Goal: Task Accomplishment & Management: Manage account settings

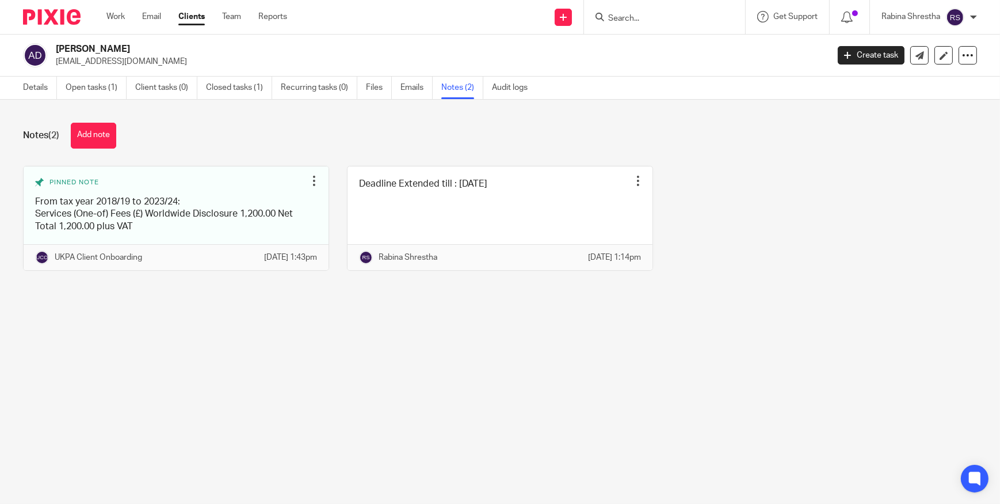
click at [620, 17] on input "Search" at bounding box center [659, 19] width 104 height 10
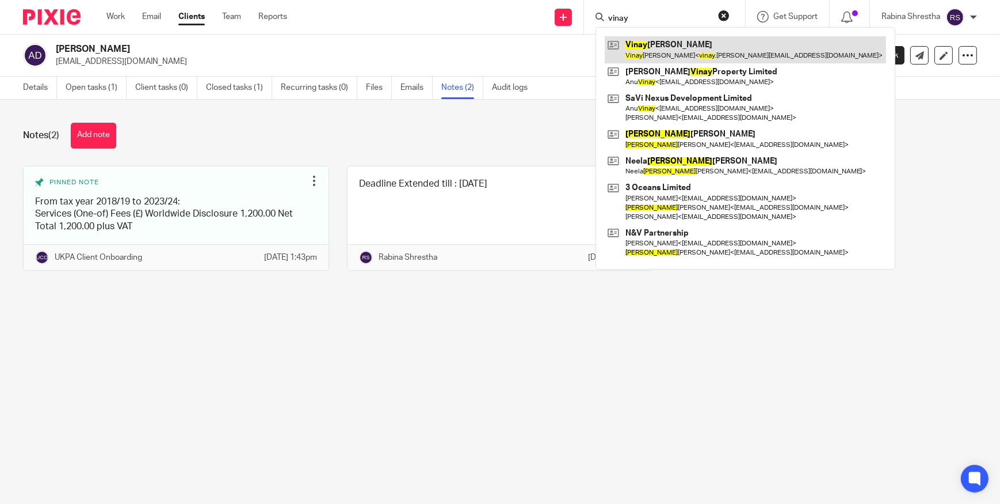
type input "vinay"
click at [733, 41] on link at bounding box center [745, 49] width 281 height 26
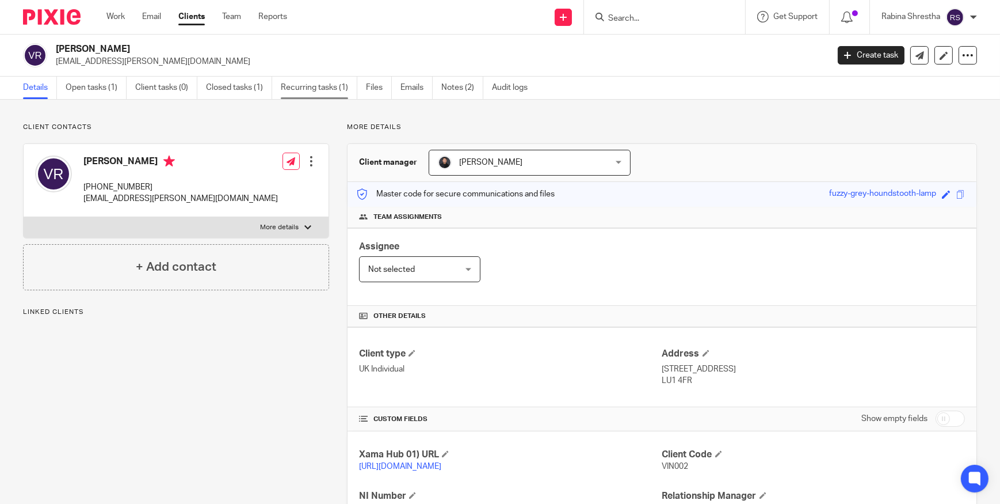
click at [299, 86] on link "Recurring tasks (1)" at bounding box center [319, 88] width 77 height 22
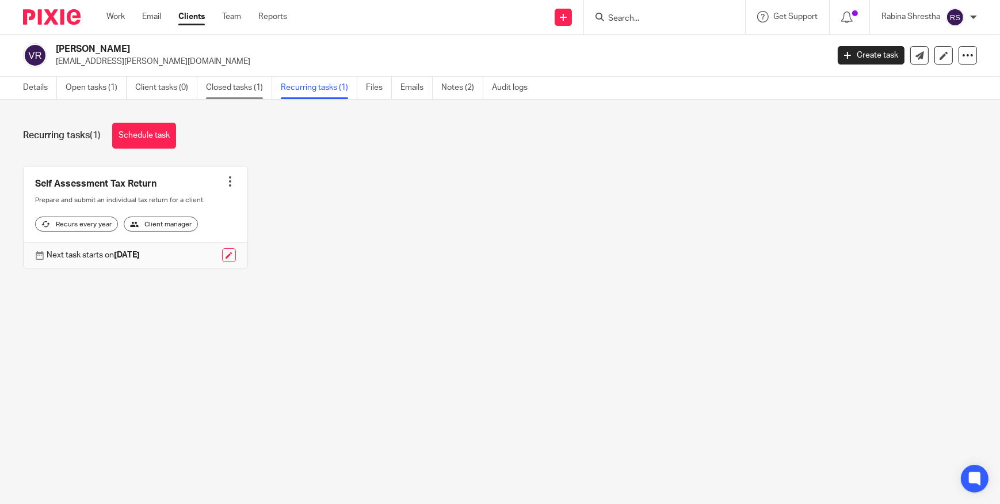
click at [252, 84] on link "Closed tasks (1)" at bounding box center [239, 88] width 66 height 22
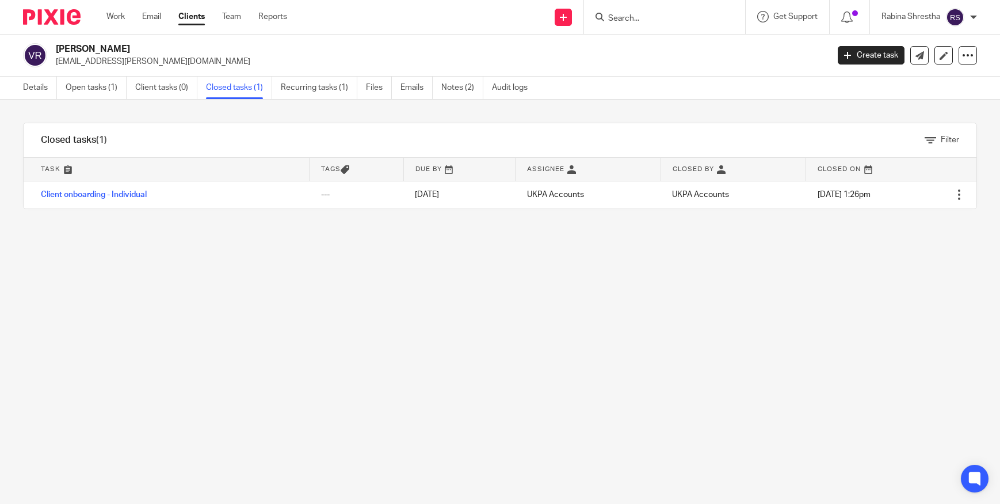
click at [100, 90] on link "Open tasks (1)" at bounding box center [96, 88] width 61 height 22
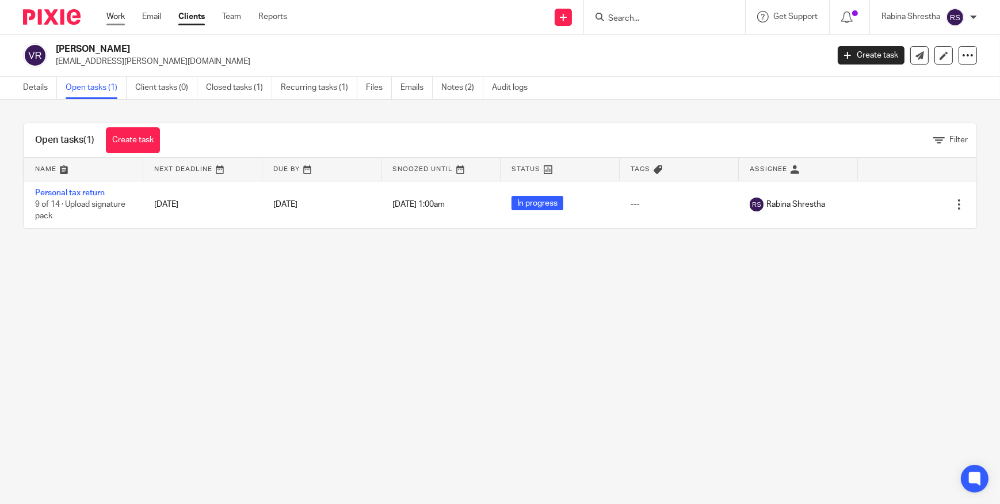
click at [117, 14] on link "Work" at bounding box center [115, 17] width 18 height 12
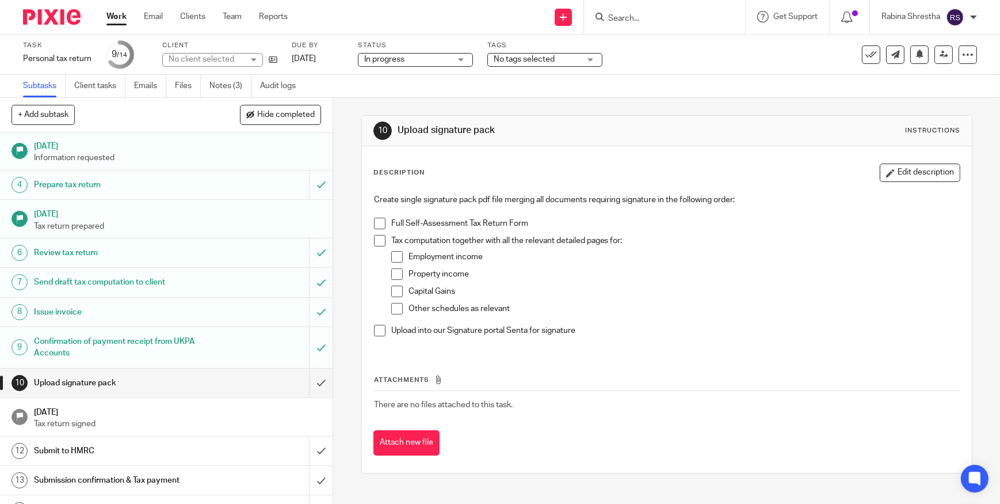
scroll to position [92, 0]
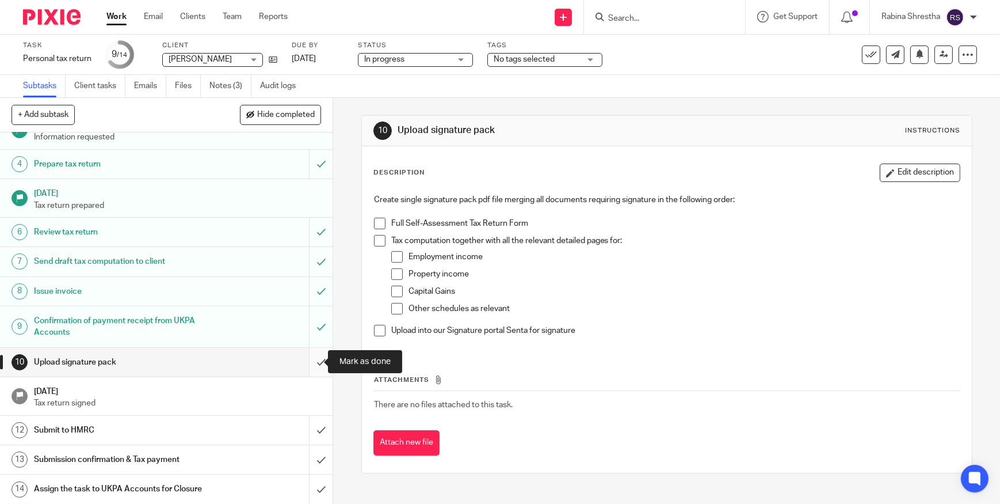
click at [303, 366] on input "submit" at bounding box center [166, 362] width 333 height 29
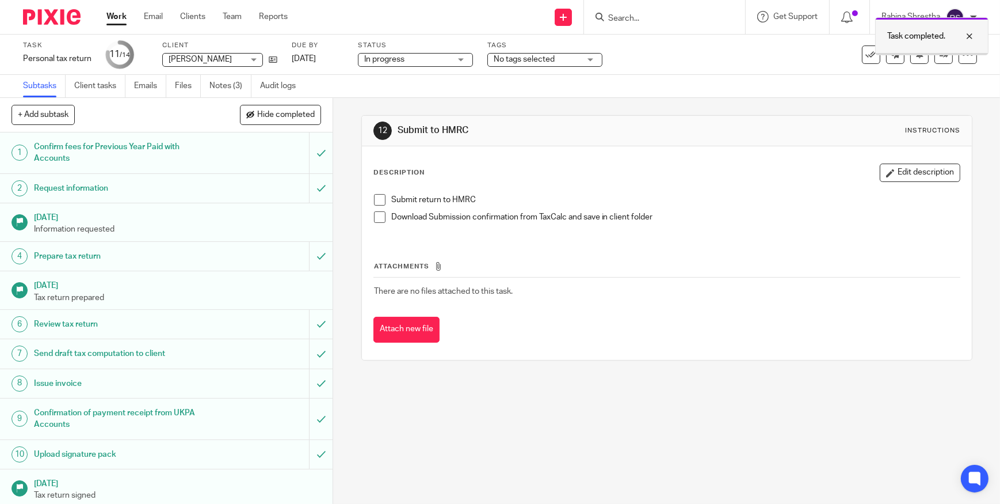
click at [965, 35] on div at bounding box center [961, 36] width 31 height 14
click at [966, 50] on div at bounding box center [968, 54] width 18 height 18
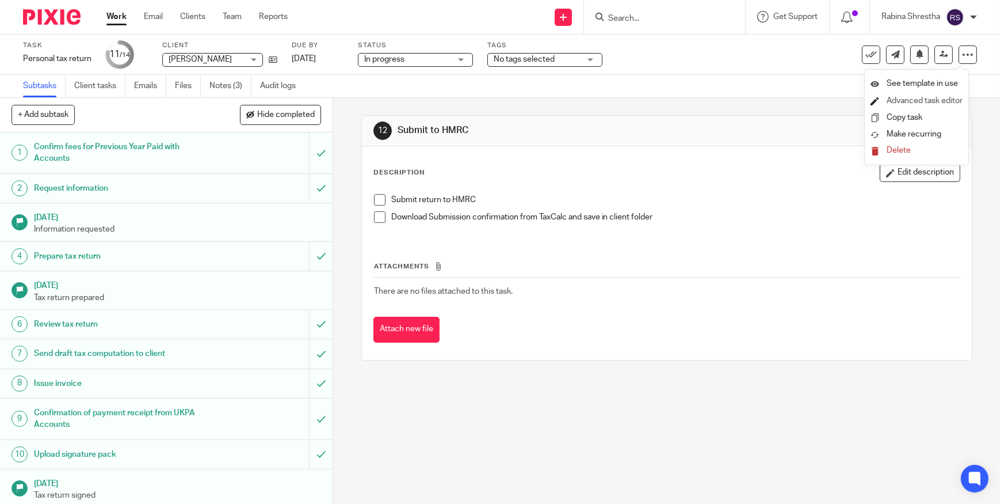
click at [915, 94] on li "Advanced task editor" at bounding box center [917, 101] width 92 height 17
click at [901, 102] on link "Advanced task editor" at bounding box center [925, 101] width 76 height 8
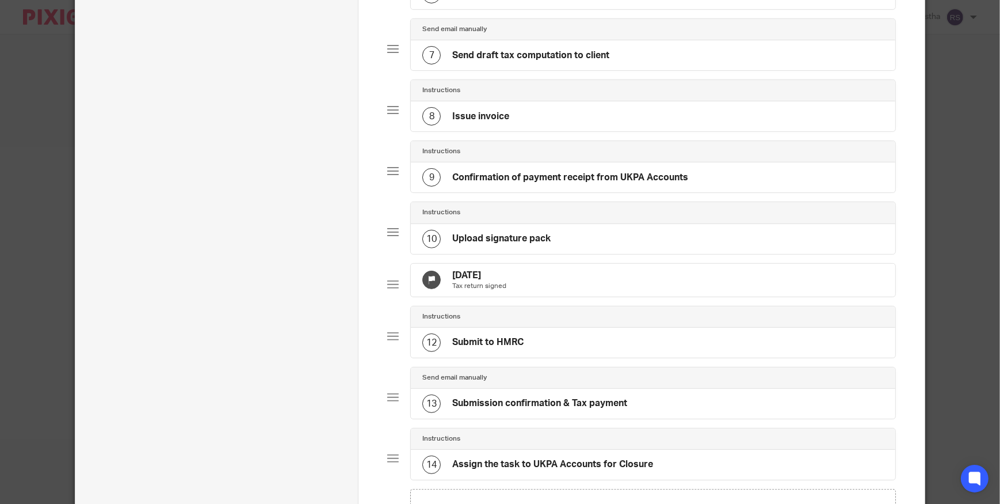
scroll to position [471, 0]
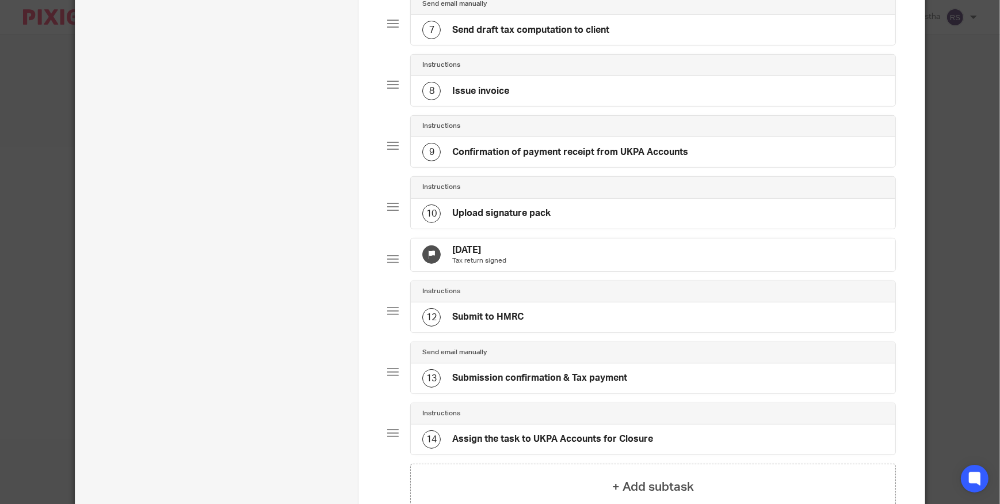
click at [504, 268] on div "21 Dec 2025 Tax return signed" at bounding box center [653, 254] width 485 height 33
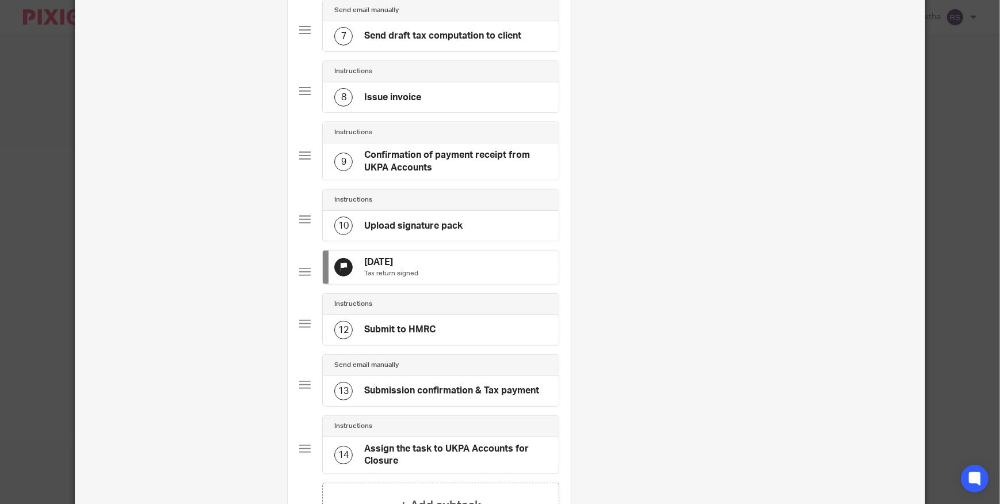
scroll to position [0, 0]
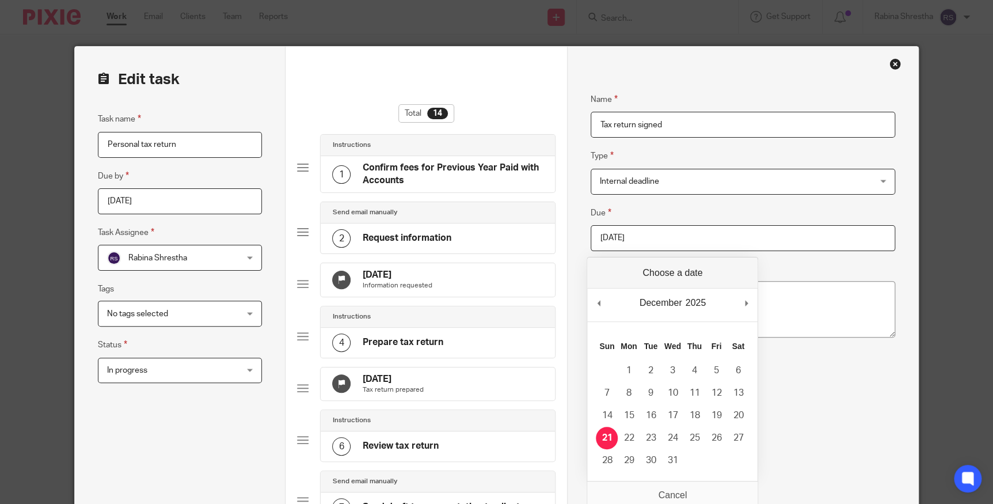
drag, startPoint x: 653, startPoint y: 238, endPoint x: 590, endPoint y: 242, distance: 63.4
click at [591, 242] on input "2025-12-21" at bounding box center [743, 238] width 304 height 26
click at [647, 147] on div "Name Tax return signed Type Internal deadline Internal deadline Instructions Se…" at bounding box center [743, 225] width 304 height 300
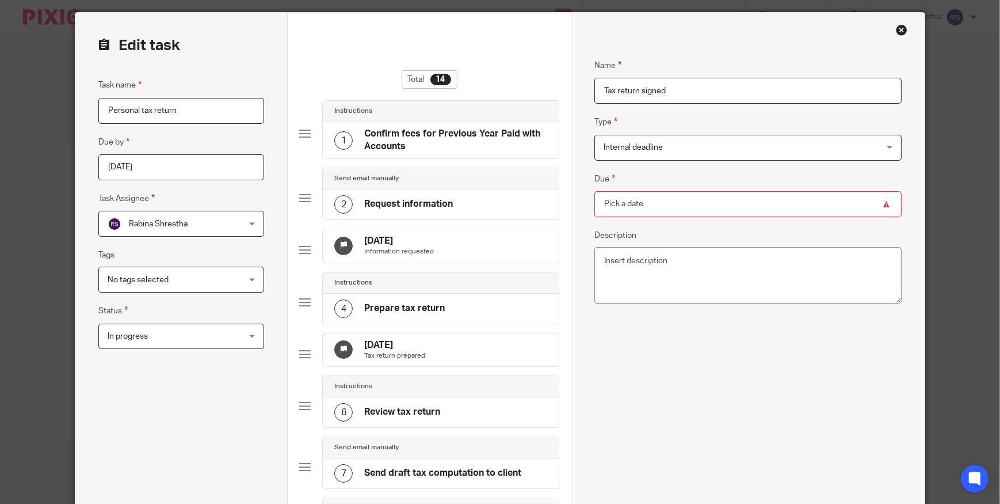
scroll to position [52, 0]
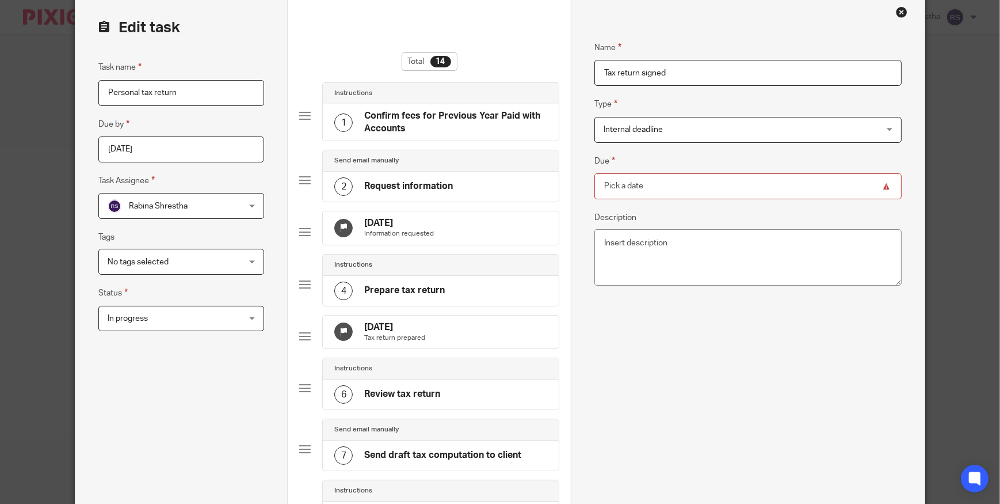
click at [665, 308] on div "Name Tax return signed Type Internal deadline Internal deadline Instructions Se…" at bounding box center [748, 174] width 307 height 300
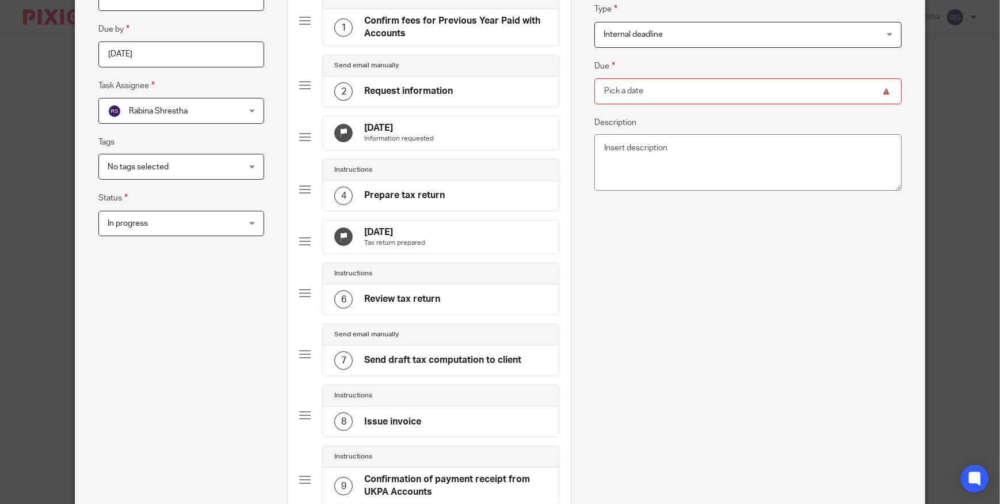
scroll to position [157, 0]
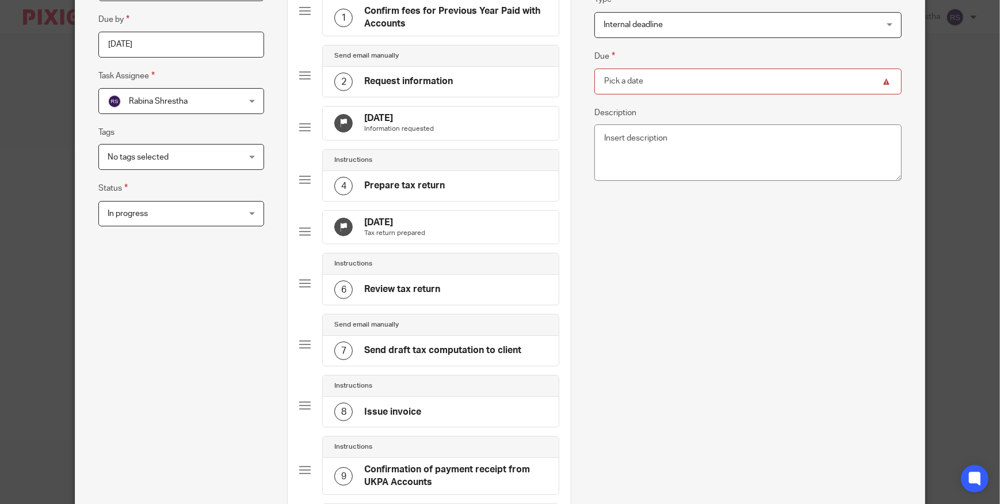
click at [399, 227] on h4 "21 Aug 2025" at bounding box center [394, 222] width 61 height 12
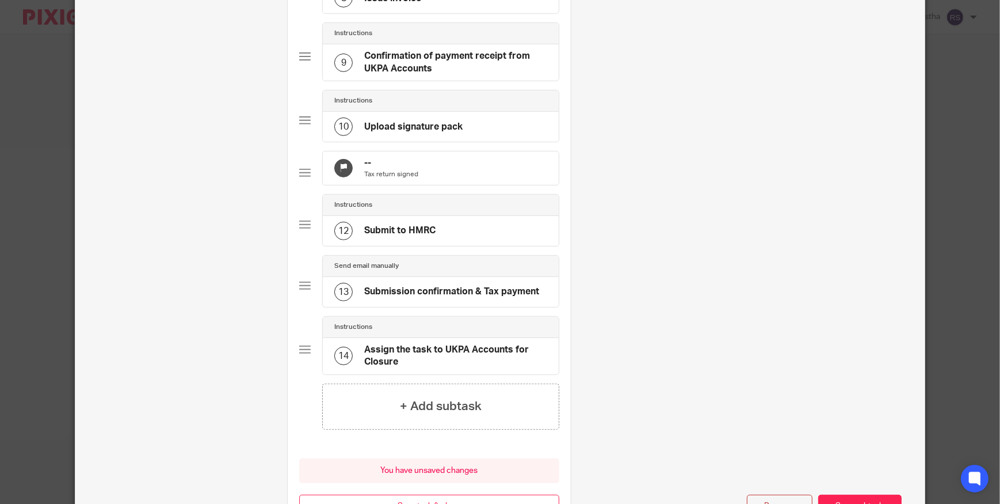
scroll to position [576, 0]
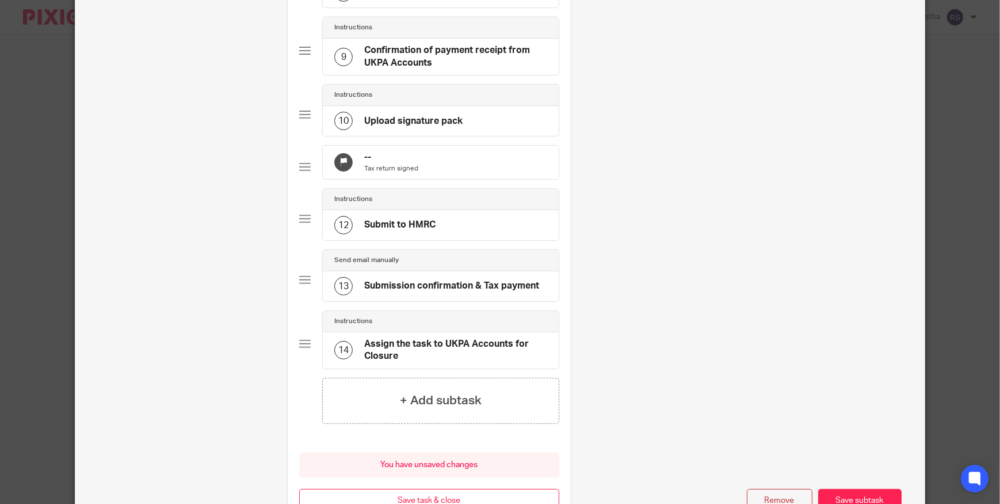
click at [366, 163] on h4 "--" at bounding box center [391, 157] width 54 height 12
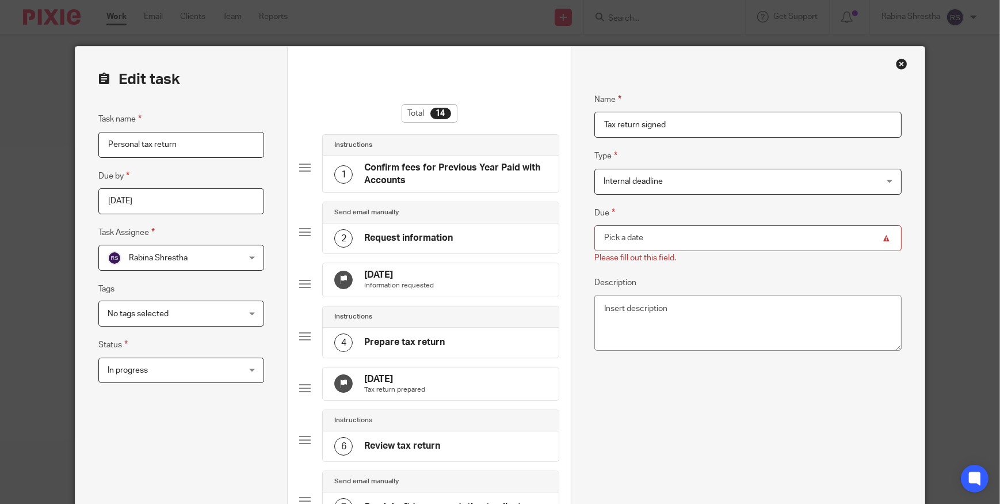
click at [625, 236] on input "Due" at bounding box center [748, 238] width 307 height 26
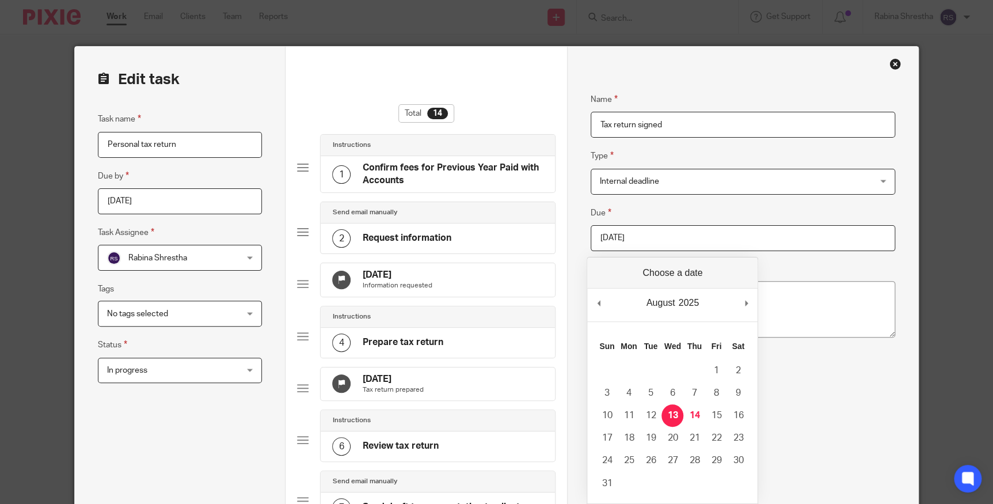
type input "2025-08-13"
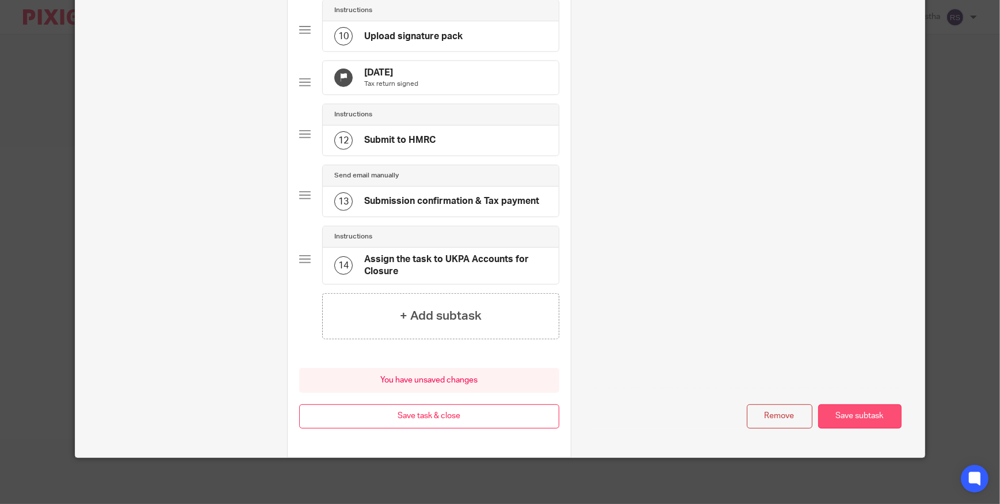
click at [866, 413] on button "Save subtask" at bounding box center [860, 416] width 83 height 25
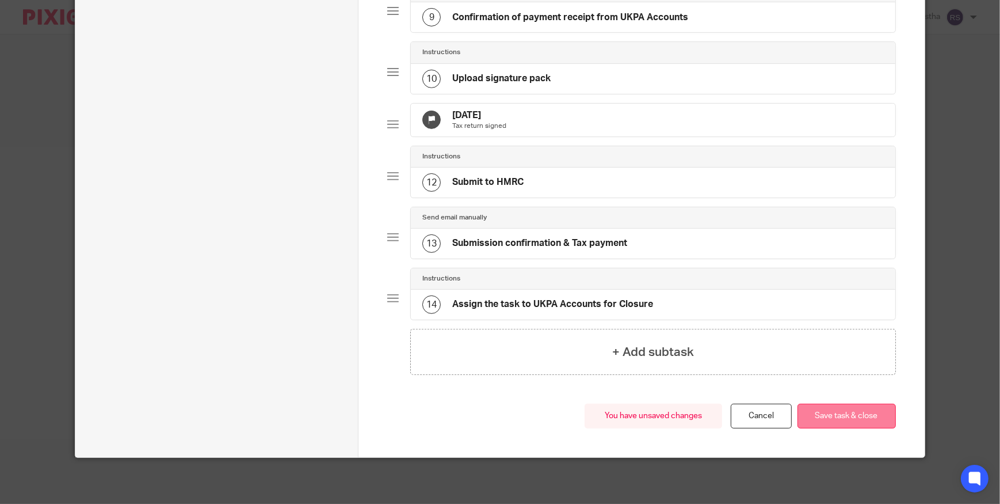
click at [846, 417] on button "Save task & close" at bounding box center [847, 416] width 98 height 25
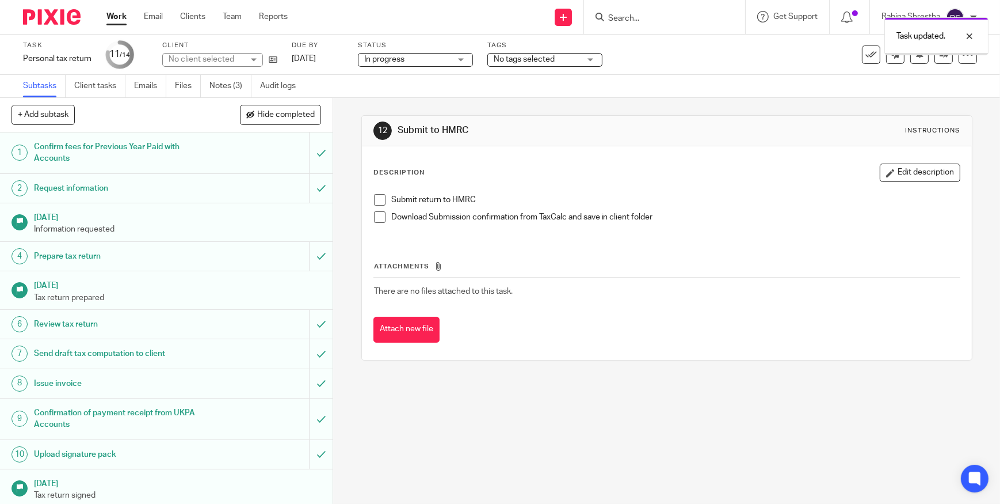
scroll to position [92, 0]
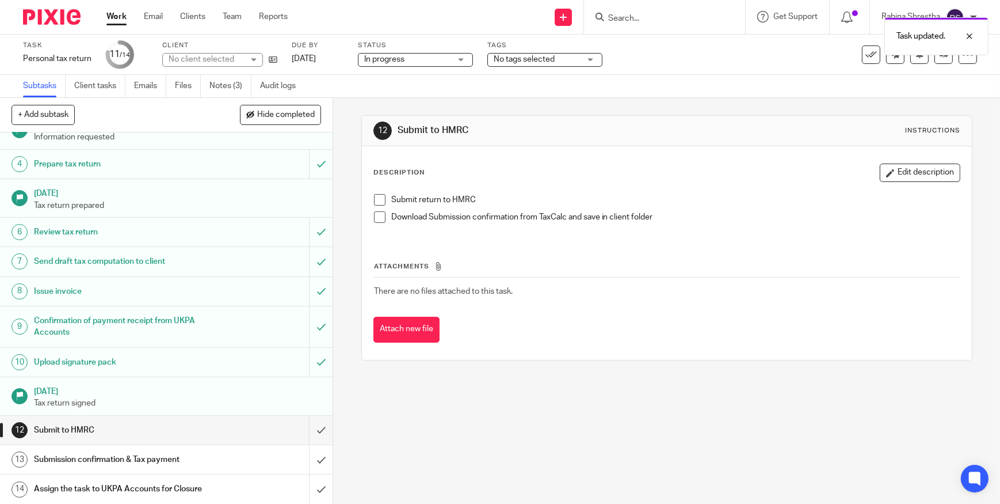
click at [182, 427] on h1 "Submit to HMRC" at bounding box center [122, 429] width 176 height 17
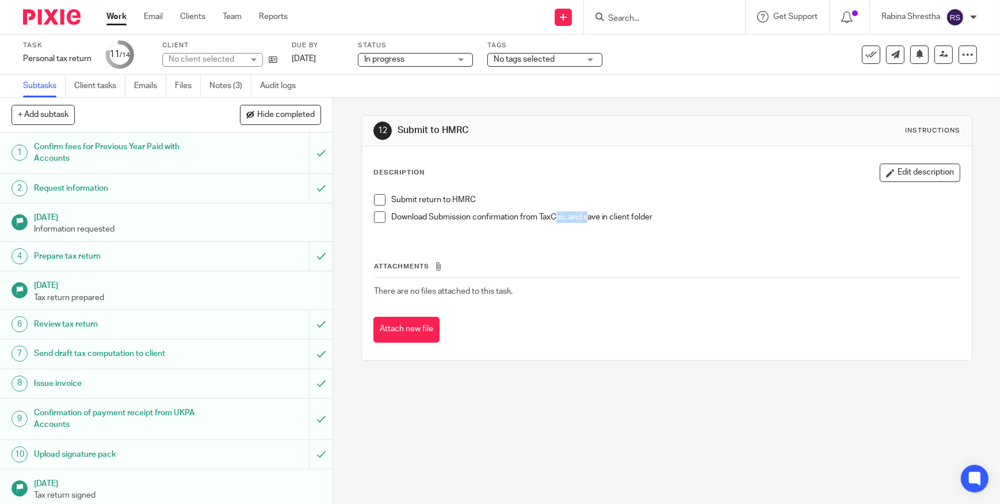
drag, startPoint x: 555, startPoint y: 216, endPoint x: 532, endPoint y: 228, distance: 25.5
click at [616, 222] on p "Download Submission confirmation from TaxCalc and save in client folder" at bounding box center [675, 217] width 569 height 12
click at [617, 222] on p "Download Submission confirmation from TaxCalc and save in client folder" at bounding box center [675, 217] width 569 height 12
drag, startPoint x: 532, startPoint y: 228, endPoint x: 437, endPoint y: 220, distance: 95.8
click at [477, 230] on div "Submit return to HMRC Download Submission confirmation from TaxCalc and save in…" at bounding box center [666, 212] width 597 height 49
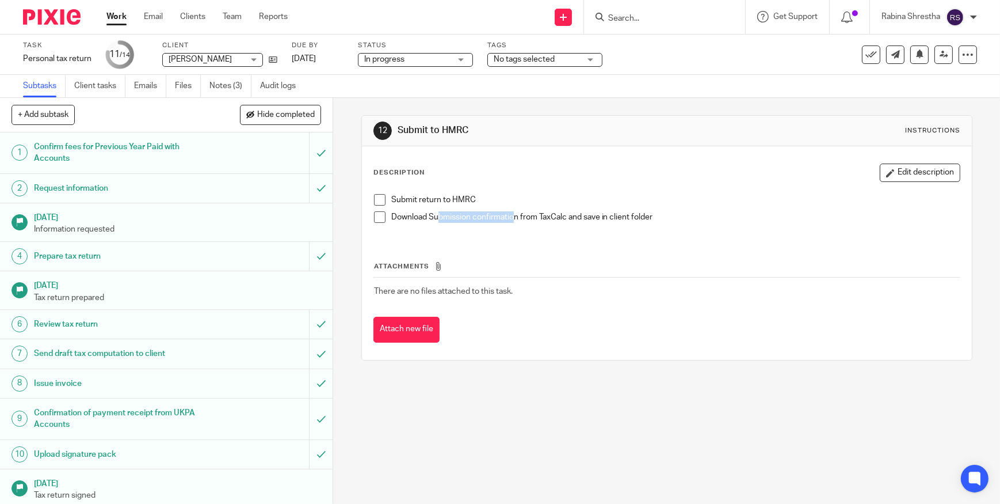
drag, startPoint x: 437, startPoint y: 220, endPoint x: 523, endPoint y: 225, distance: 86.5
click at [523, 225] on div "Download Submission confirmation from TaxCalc and save in client folder" at bounding box center [675, 219] width 569 height 17
click at [524, 226] on div "Download Submission confirmation from TaxCalc and save in client folder" at bounding box center [675, 219] width 569 height 17
drag, startPoint x: 409, startPoint y: 220, endPoint x: 500, endPoint y: 231, distance: 91.5
click at [500, 231] on div "Submit return to HMRC Download Submission confirmation from TaxCalc and save in…" at bounding box center [666, 212] width 597 height 49
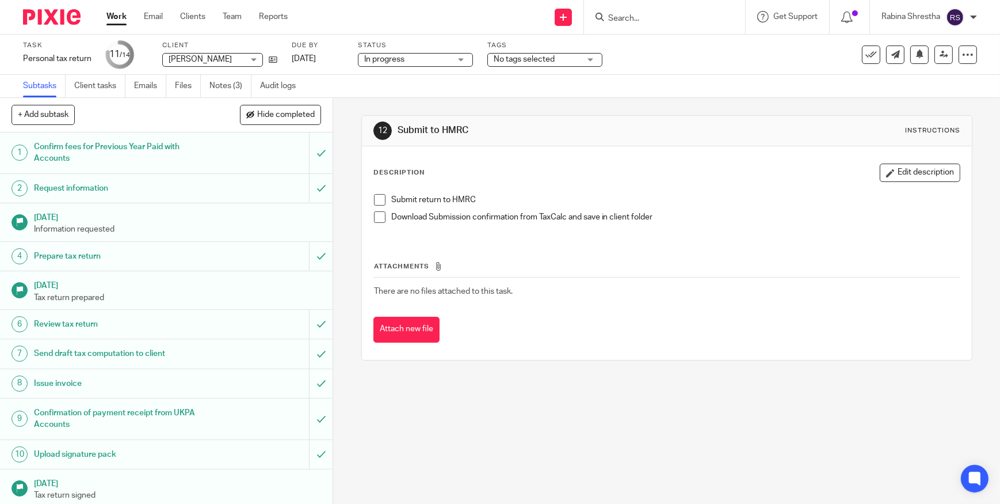
drag, startPoint x: 500, startPoint y: 231, endPoint x: 505, endPoint y: 237, distance: 8.2
click at [505, 238] on div "Attachments There are no files attached to this task. Attach new file" at bounding box center [667, 290] width 587 height 105
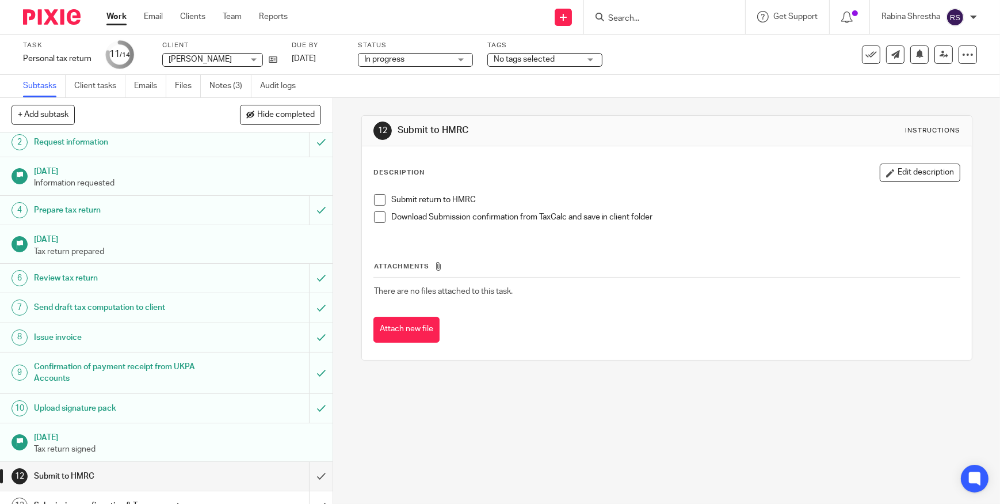
scroll to position [92, 0]
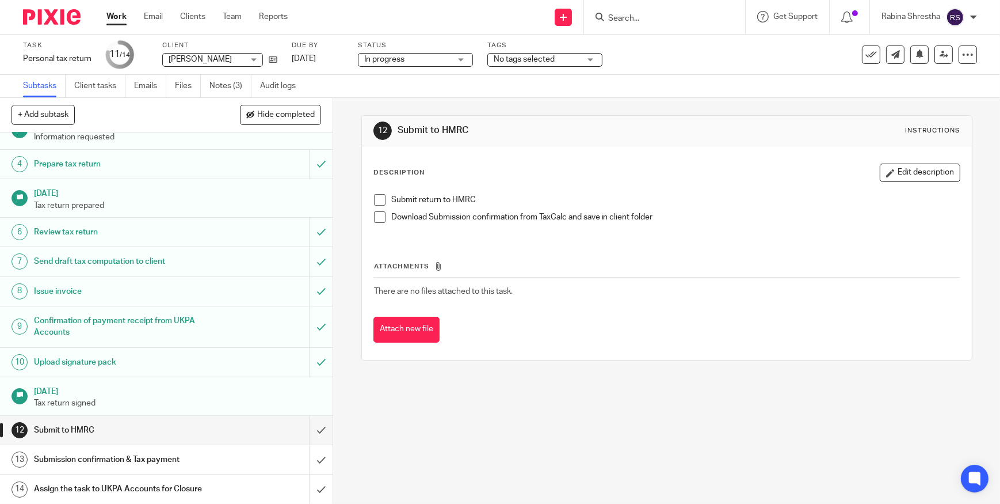
click at [519, 434] on div "12 Submit to HMRC Instructions Description Edit description Submit return to HM…" at bounding box center [666, 301] width 667 height 406
click at [116, 12] on link "Work" at bounding box center [116, 17] width 20 height 12
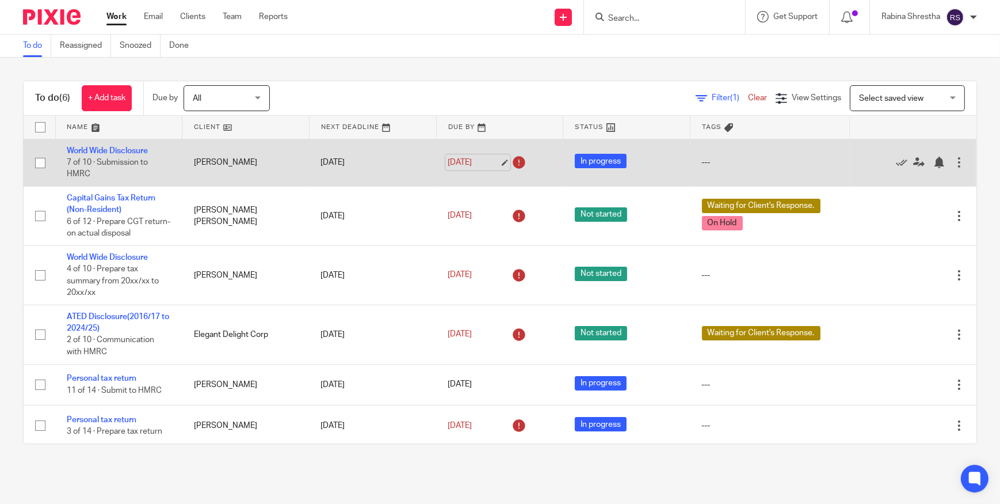
click at [495, 164] on link "[DATE]" at bounding box center [474, 163] width 52 height 12
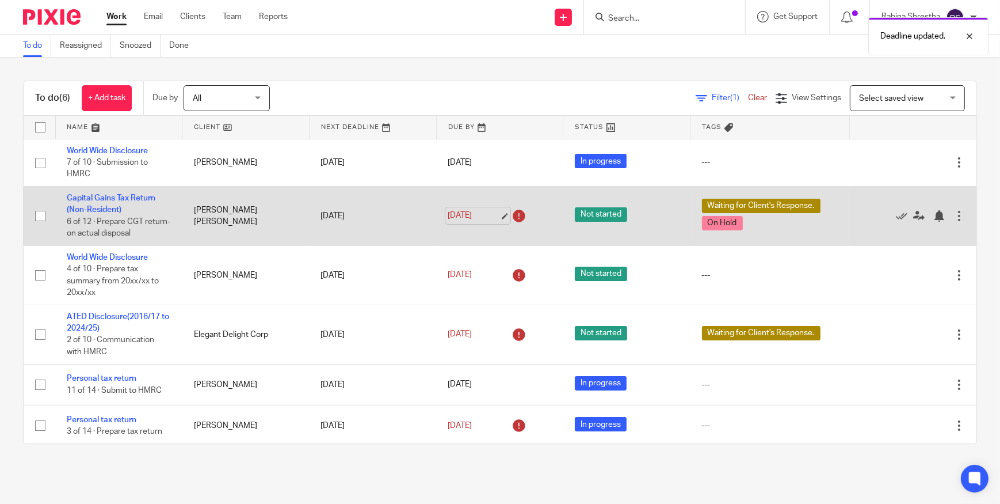
click at [496, 213] on link "10 Aug 2025" at bounding box center [474, 216] width 52 height 12
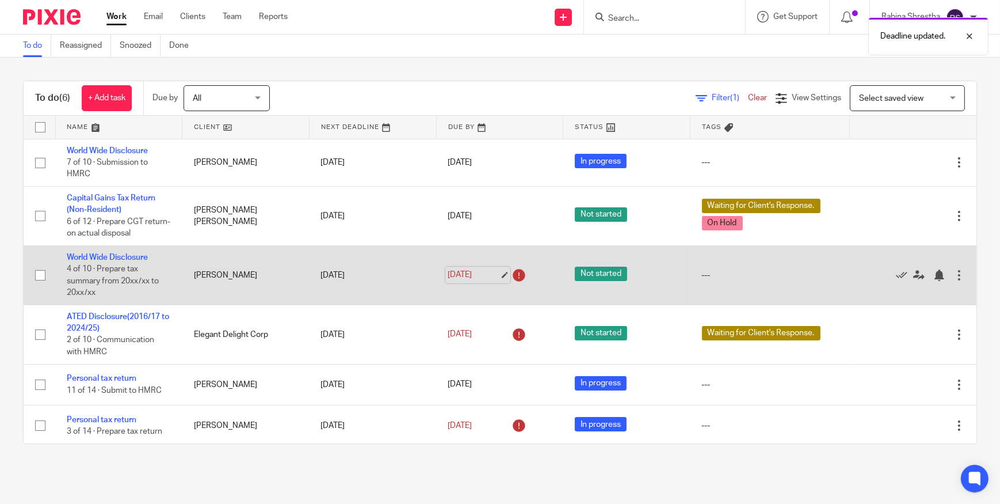
click at [492, 275] on link "11 Aug 2025" at bounding box center [474, 275] width 52 height 12
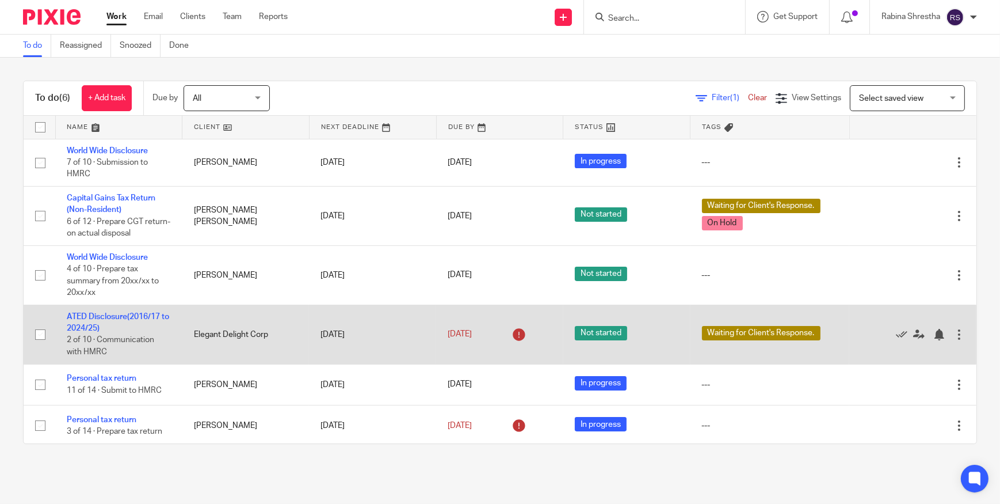
click at [954, 338] on div at bounding box center [960, 335] width 12 height 12
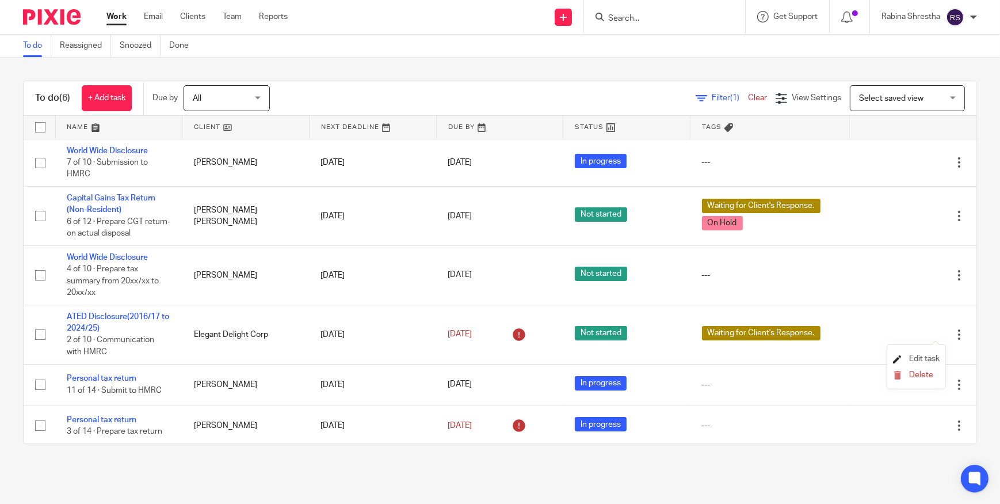
click at [923, 360] on span "Edit task" at bounding box center [924, 359] width 31 height 8
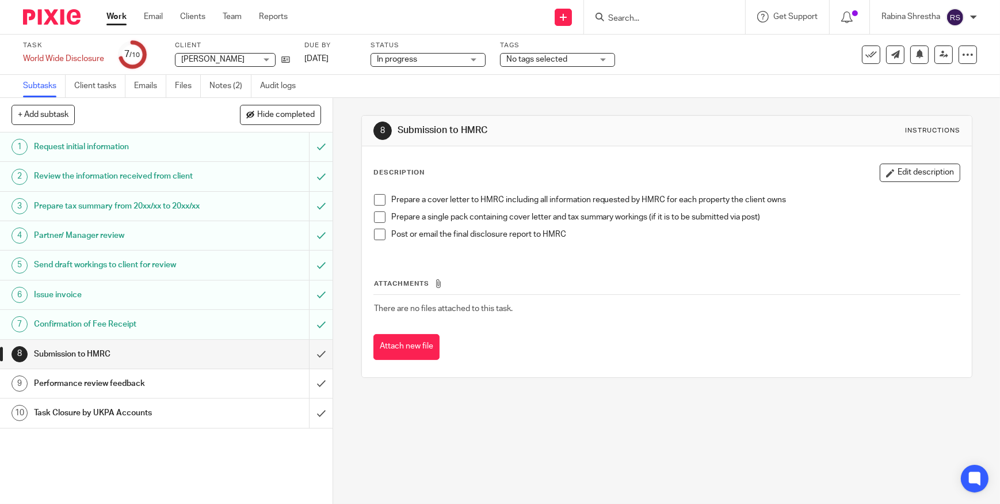
drag, startPoint x: 893, startPoint y: 279, endPoint x: 876, endPoint y: 276, distance: 18.2
click at [893, 279] on th "Attachments" at bounding box center [667, 286] width 587 height 17
click at [380, 206] on li "Prepare a cover letter to HMRC including all information requested by HMRC for …" at bounding box center [667, 202] width 586 height 17
drag, startPoint x: 520, startPoint y: 218, endPoint x: 616, endPoint y: 218, distance: 96.1
click at [616, 218] on p "Prepare a single pack containing cover letter and tax summary workings (if it i…" at bounding box center [675, 217] width 569 height 12
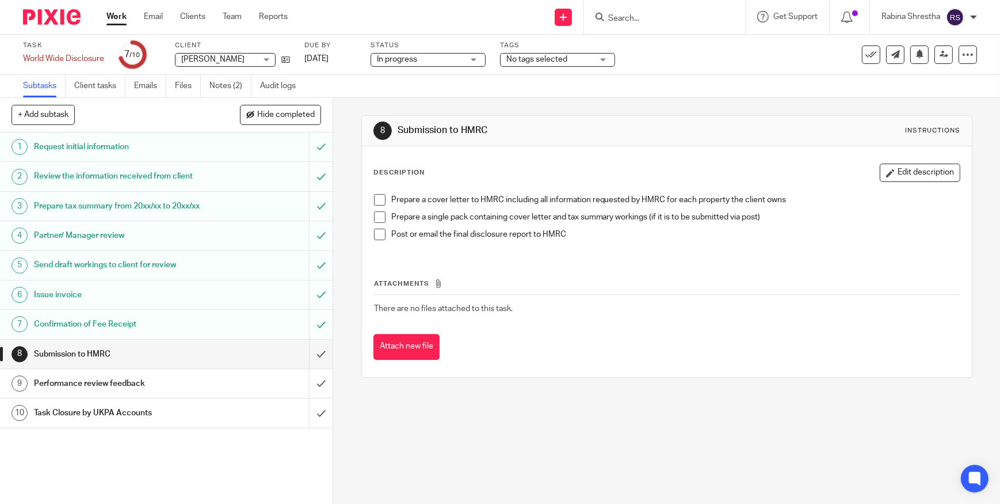
drag, startPoint x: 616, startPoint y: 218, endPoint x: 613, endPoint y: 230, distance: 12.0
click at [614, 230] on p "Post or email the final disclosure report to HMRC" at bounding box center [675, 235] width 569 height 12
drag, startPoint x: 542, startPoint y: 238, endPoint x: 574, endPoint y: 243, distance: 32.6
click at [574, 243] on div "Post or email the final disclosure report to HMRC" at bounding box center [675, 237] width 569 height 17
click at [574, 248] on div "Prepare a cover letter to HMRC including all information requested by HMRC for …" at bounding box center [666, 221] width 597 height 66
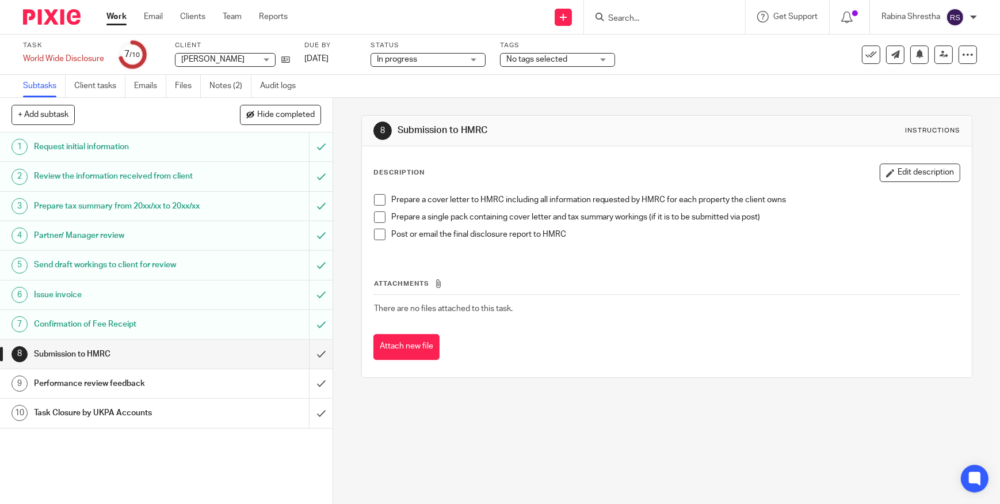
click at [523, 239] on p "Post or email the final disclosure report to HMRC" at bounding box center [675, 235] width 569 height 12
click at [566, 250] on div "Prepare a cover letter to HMRC including all information requested by HMRC for …" at bounding box center [666, 221] width 597 height 66
click at [435, 235] on p "Post or email the final disclosure report to HMRC" at bounding box center [675, 235] width 569 height 12
click at [307, 363] on input "submit" at bounding box center [166, 354] width 333 height 29
click at [220, 85] on link "Notes (2)" at bounding box center [231, 86] width 42 height 22
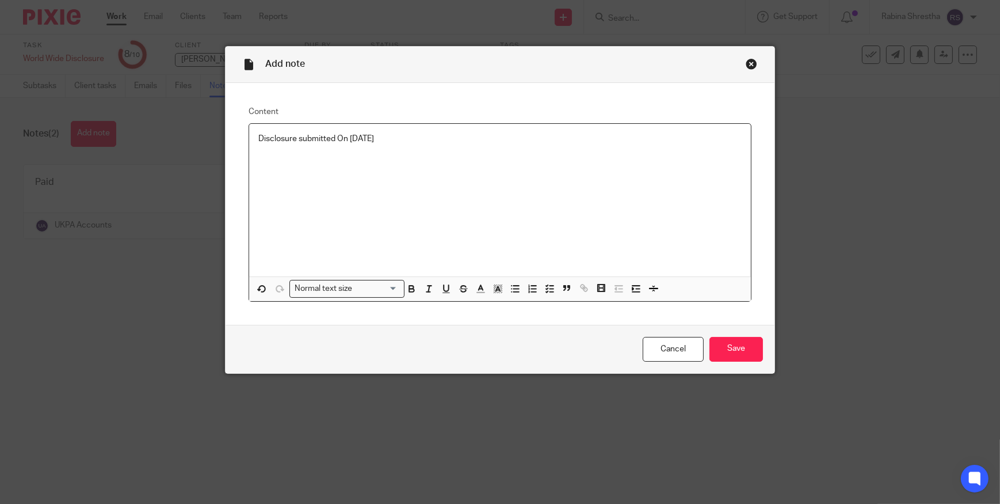
click at [452, 138] on p "Disclosure submitted On [DATE]" at bounding box center [500, 139] width 484 height 12
click at [336, 162] on div "Disclosure submitted On [DATE]" at bounding box center [500, 200] width 502 height 153
drag, startPoint x: 273, startPoint y: 159, endPoint x: 284, endPoint y: 154, distance: 12.6
click at [273, 159] on div "Disclosure submitted On [DATE]" at bounding box center [500, 200] width 502 height 153
click at [272, 166] on div "Disclosure submitted On [DATE]" at bounding box center [500, 200] width 502 height 153
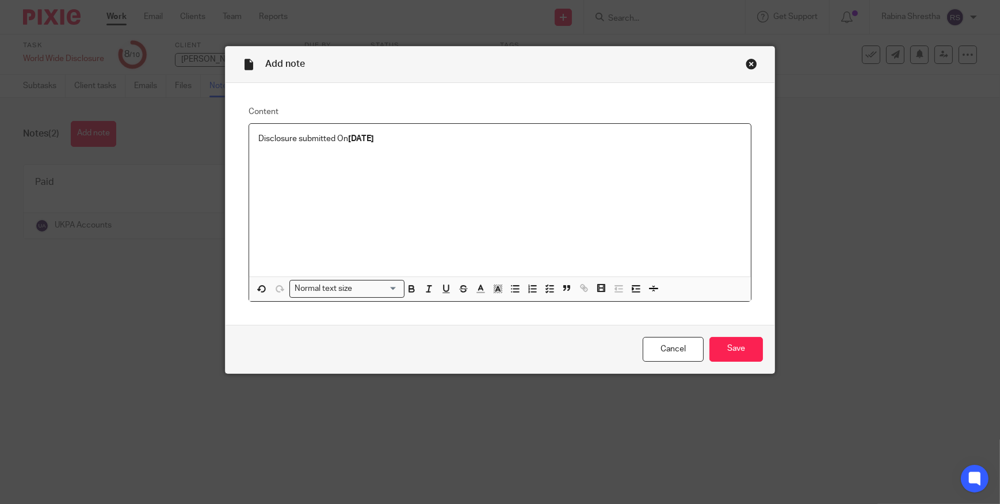
click at [424, 135] on p "Disclosure submitted On [DATE]" at bounding box center [500, 139] width 484 height 12
click at [750, 345] on input "Save" at bounding box center [737, 349] width 54 height 25
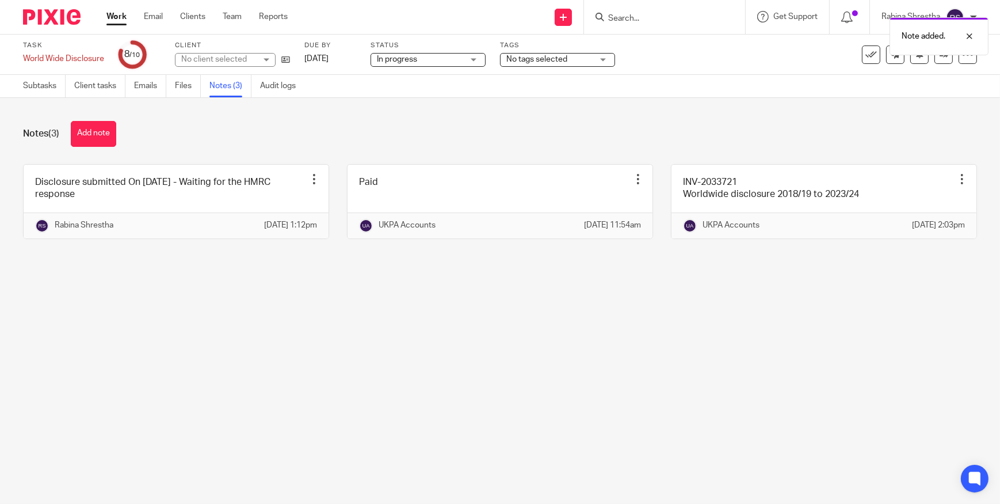
click at [443, 57] on span "In progress" at bounding box center [420, 60] width 86 height 12
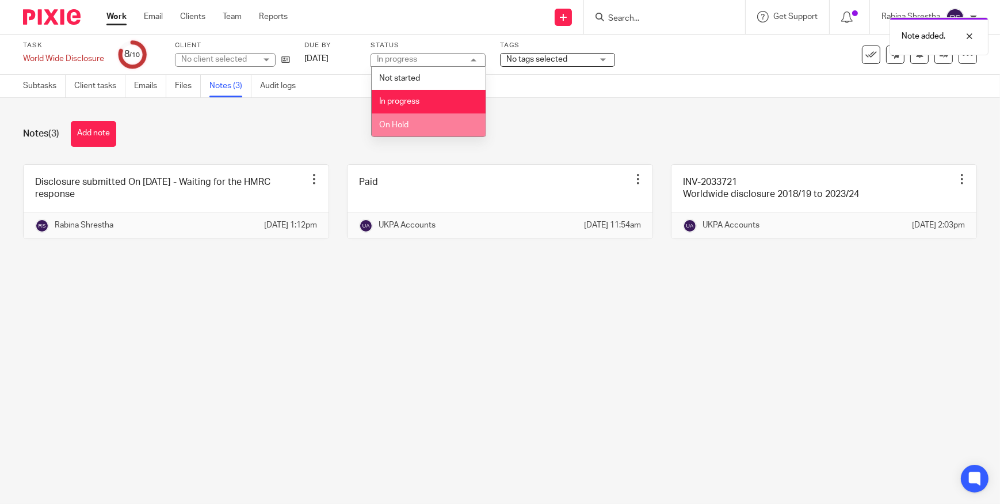
click at [417, 123] on li "On Hold" at bounding box center [429, 125] width 114 height 24
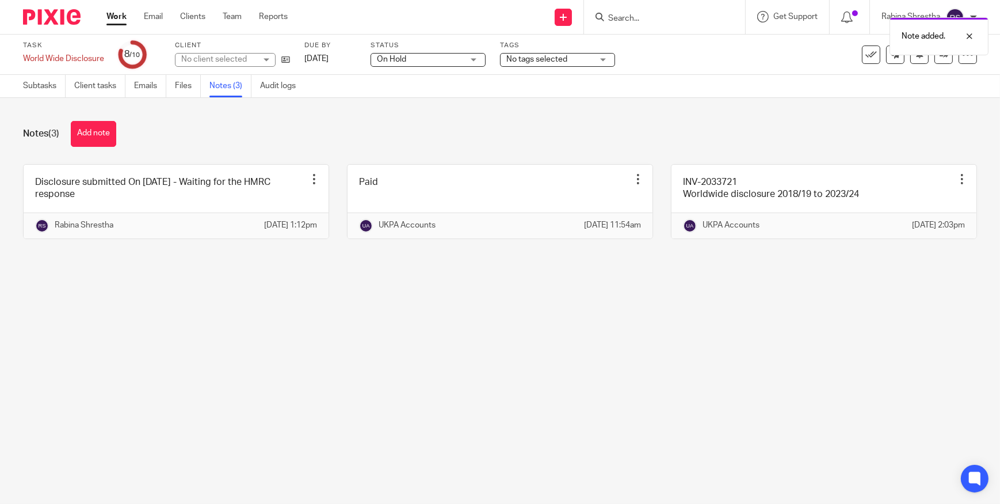
click at [476, 60] on div "On Hold On Hold" at bounding box center [428, 60] width 115 height 14
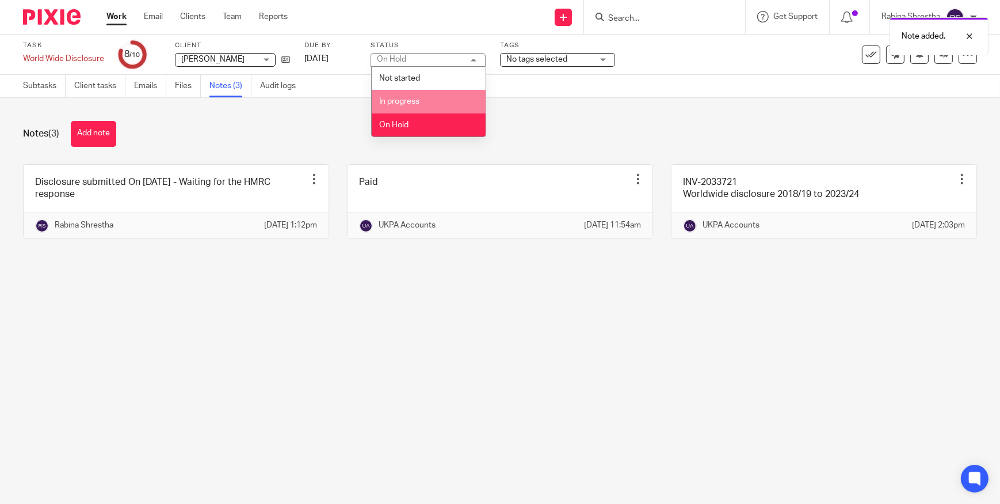
click at [450, 102] on li "In progress" at bounding box center [429, 102] width 114 height 24
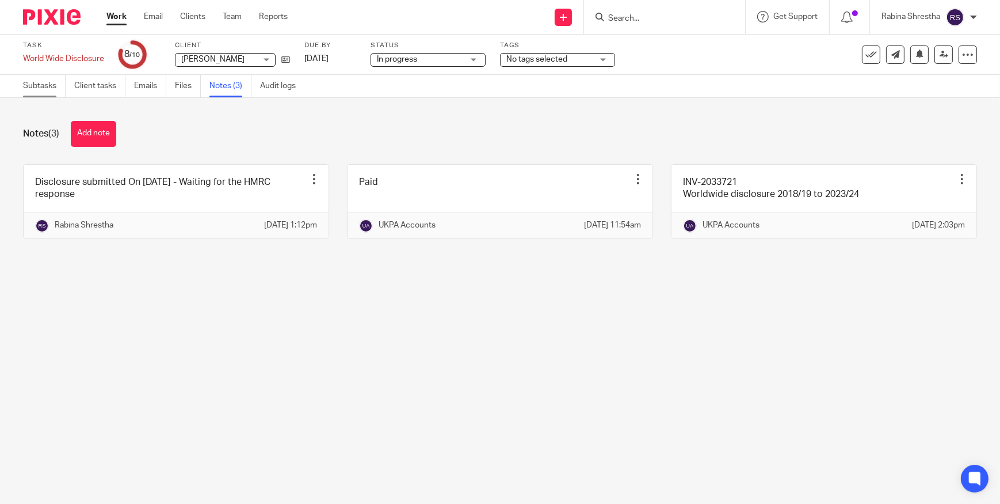
click at [59, 86] on link "Subtasks" at bounding box center [44, 86] width 43 height 22
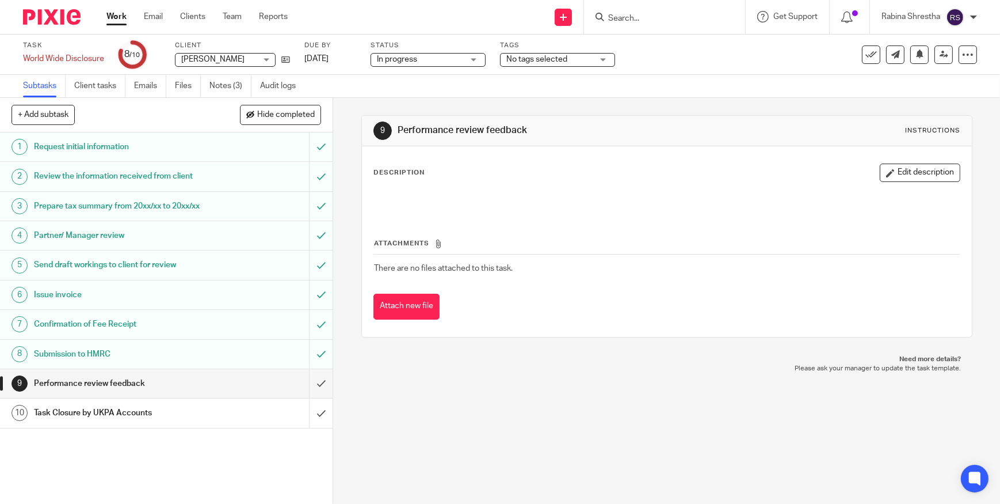
click at [427, 384] on div "9 Performance review feedback Instructions Description Edit description Attachm…" at bounding box center [666, 301] width 667 height 406
click at [601, 406] on div "9 Performance review feedback Instructions Description Edit description Attachm…" at bounding box center [666, 301] width 667 height 406
click at [104, 17] on div "Work Email Clients Team Reports Work Email Clients Team Reports Settings" at bounding box center [200, 17] width 210 height 34
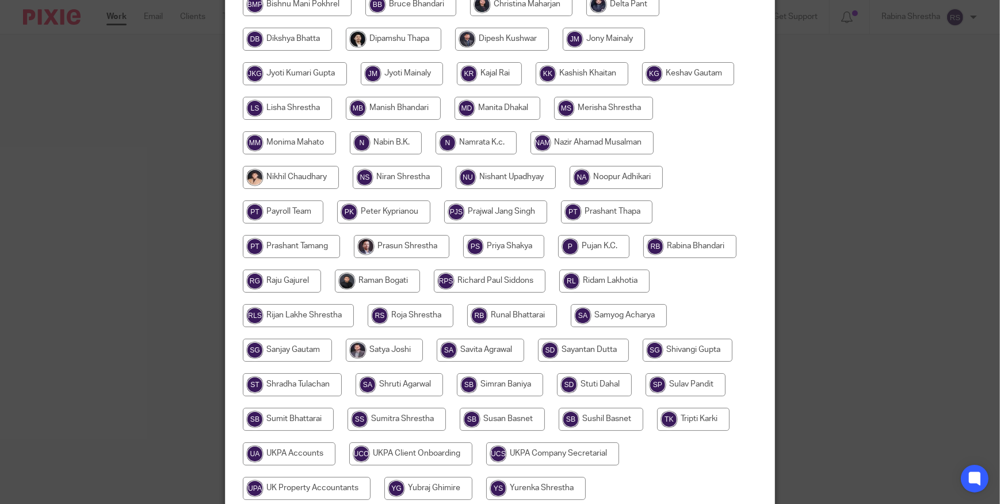
scroll to position [456, 0]
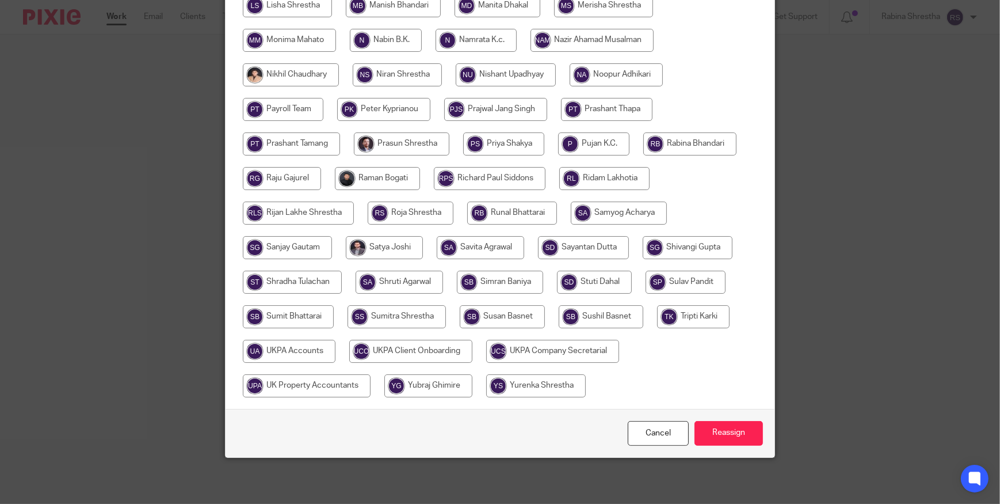
click at [467, 305] on input "radio" at bounding box center [502, 316] width 85 height 23
radio input "true"
click at [732, 438] on input "Reassign" at bounding box center [729, 433] width 68 height 25
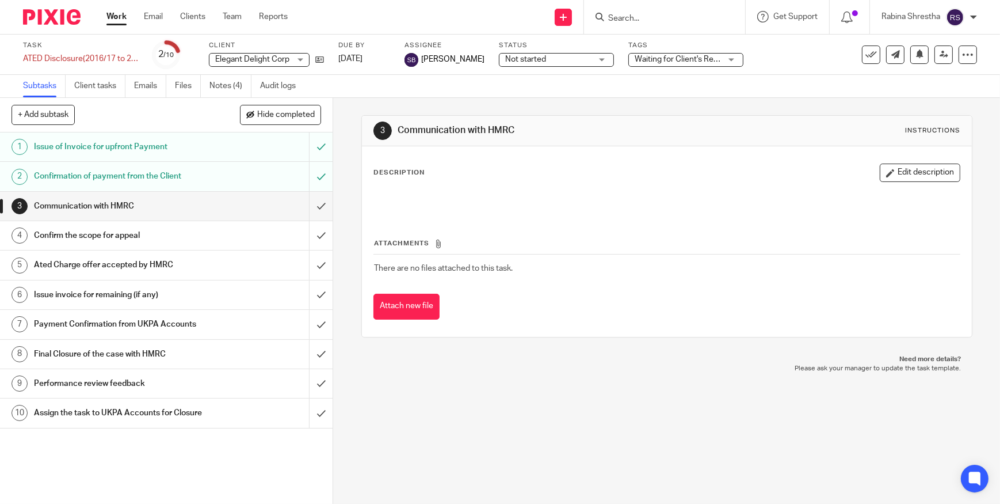
click at [616, 371] on p "Please ask your manager to update the task template." at bounding box center [667, 368] width 588 height 9
click at [934, 302] on div "Attach new file" at bounding box center [667, 307] width 587 height 26
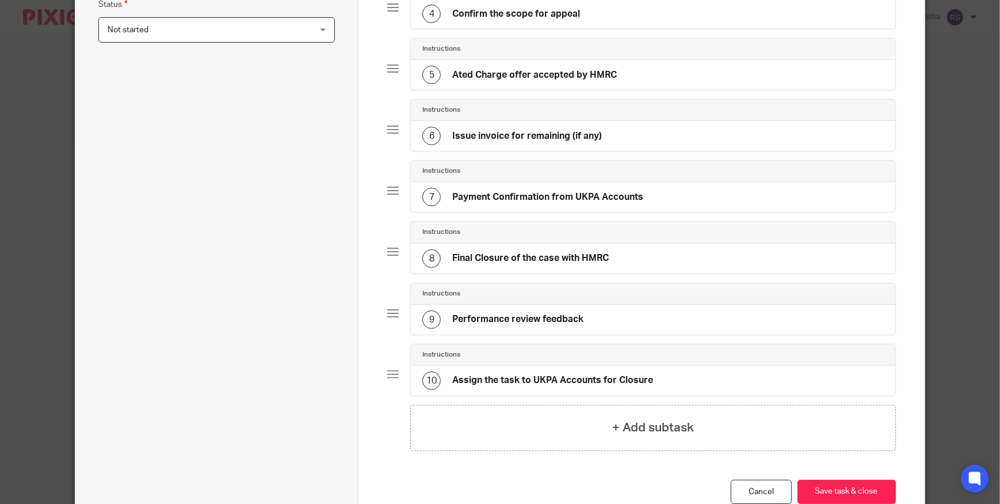
scroll to position [414, 0]
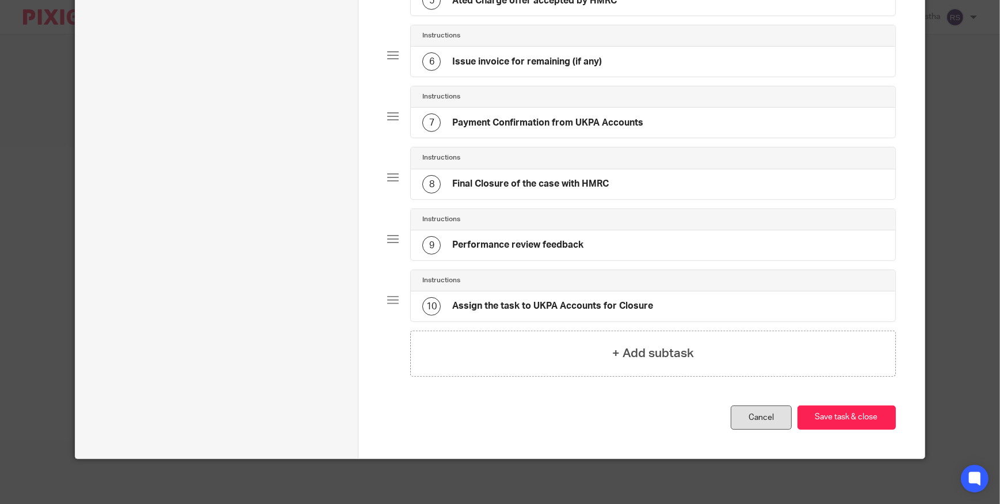
click at [761, 410] on link "Cancel" at bounding box center [761, 417] width 61 height 25
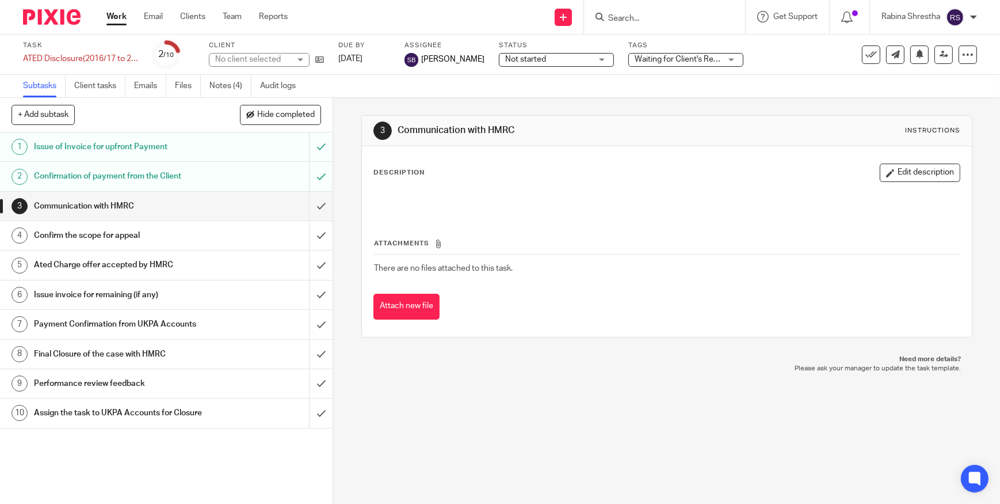
click at [117, 10] on div "Work Email Clients Team Reports Work Email Clients Team Reports Settings" at bounding box center [200, 17] width 210 height 34
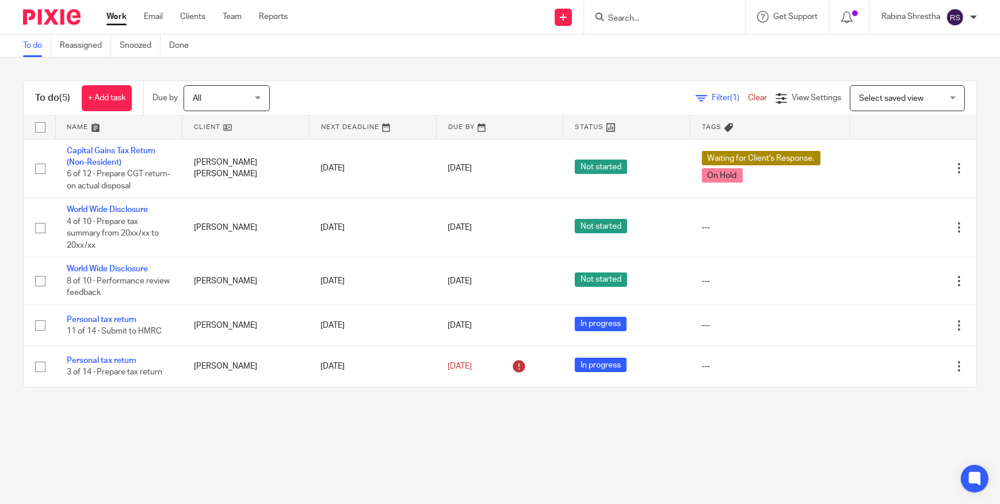
click at [341, 394] on div "To do (5) + Add task Due by All All Today Tomorrow This week Next week This mon…" at bounding box center [500, 234] width 1000 height 353
click at [188, 435] on main "To do Reassigned Snoozed Done To do (5) + Add task Due by All All Today Tomorro…" at bounding box center [500, 252] width 1000 height 504
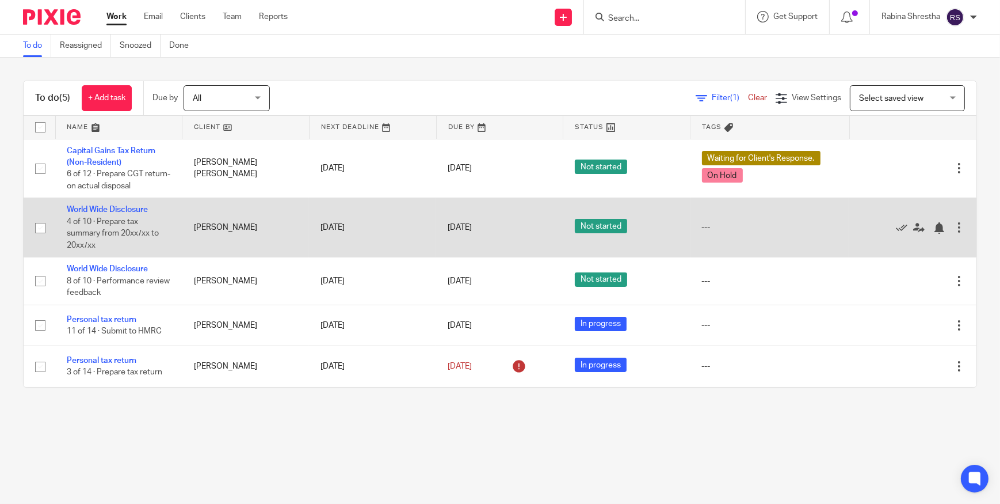
click at [954, 226] on div at bounding box center [960, 228] width 12 height 12
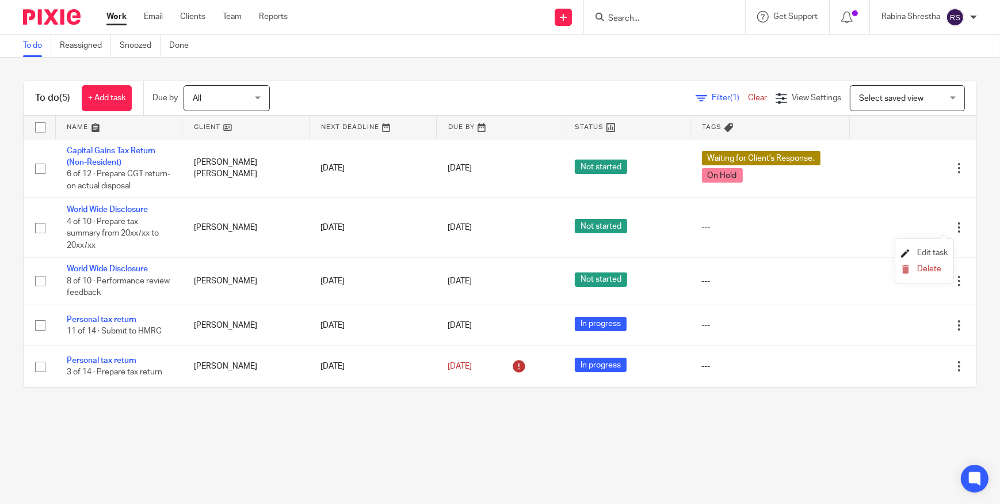
click at [916, 255] on link "Edit task" at bounding box center [924, 253] width 47 height 8
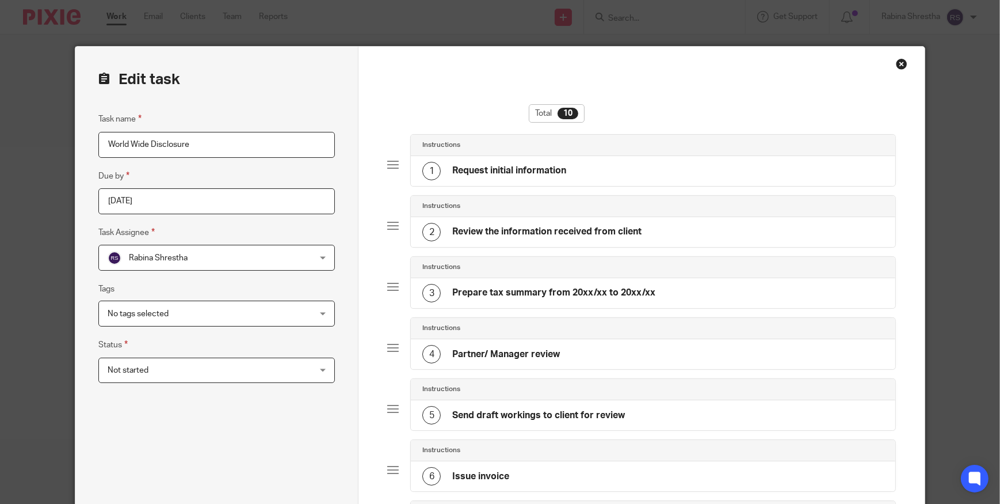
click at [214, 364] on span "Not started" at bounding box center [198, 370] width 181 height 24
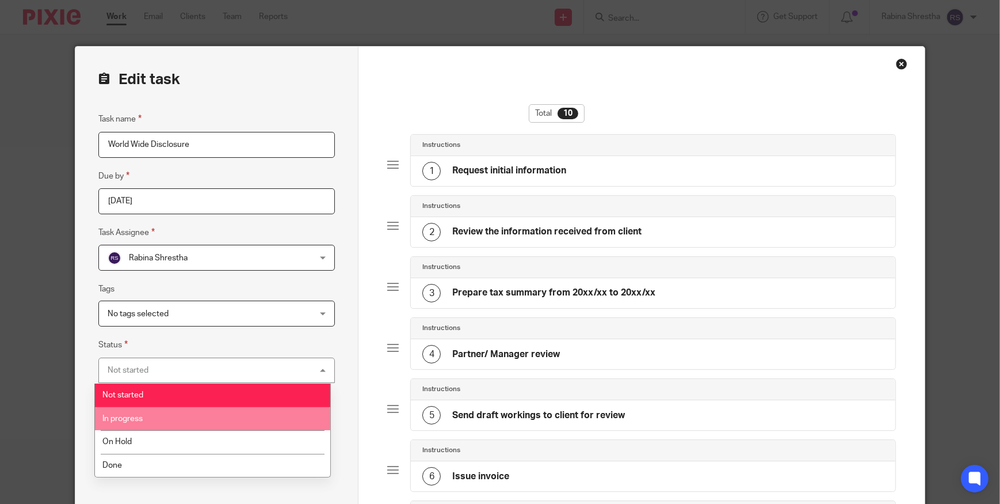
click at [186, 416] on li "In progress" at bounding box center [212, 419] width 235 height 24
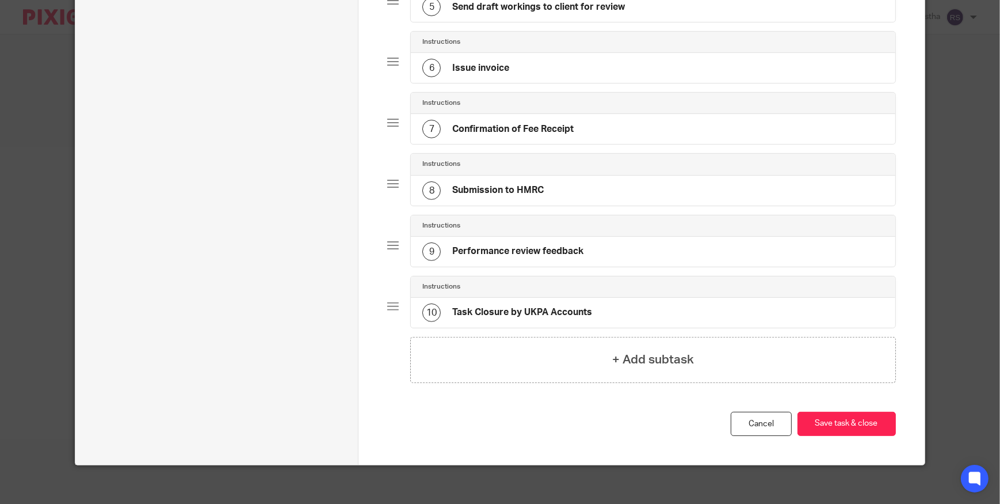
scroll to position [414, 0]
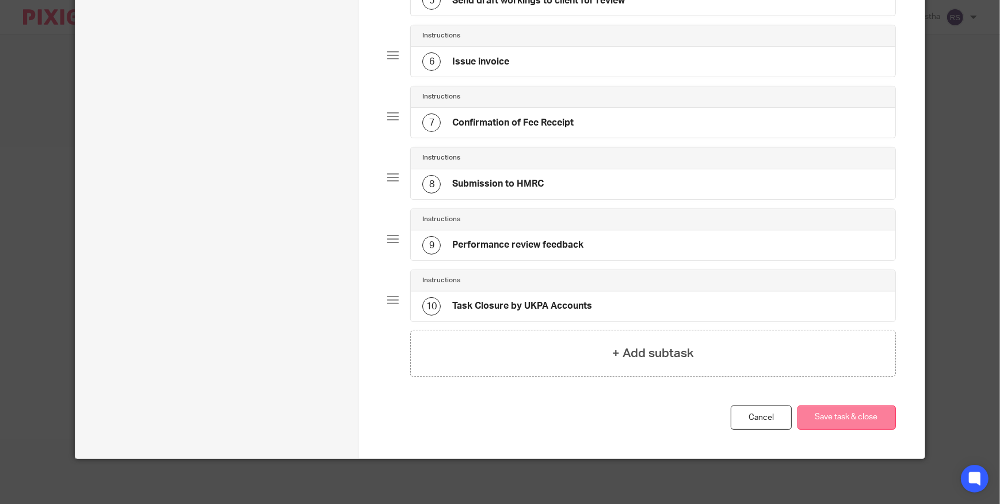
click at [860, 414] on button "Save task & close" at bounding box center [847, 417] width 98 height 25
